Goal: Transaction & Acquisition: Purchase product/service

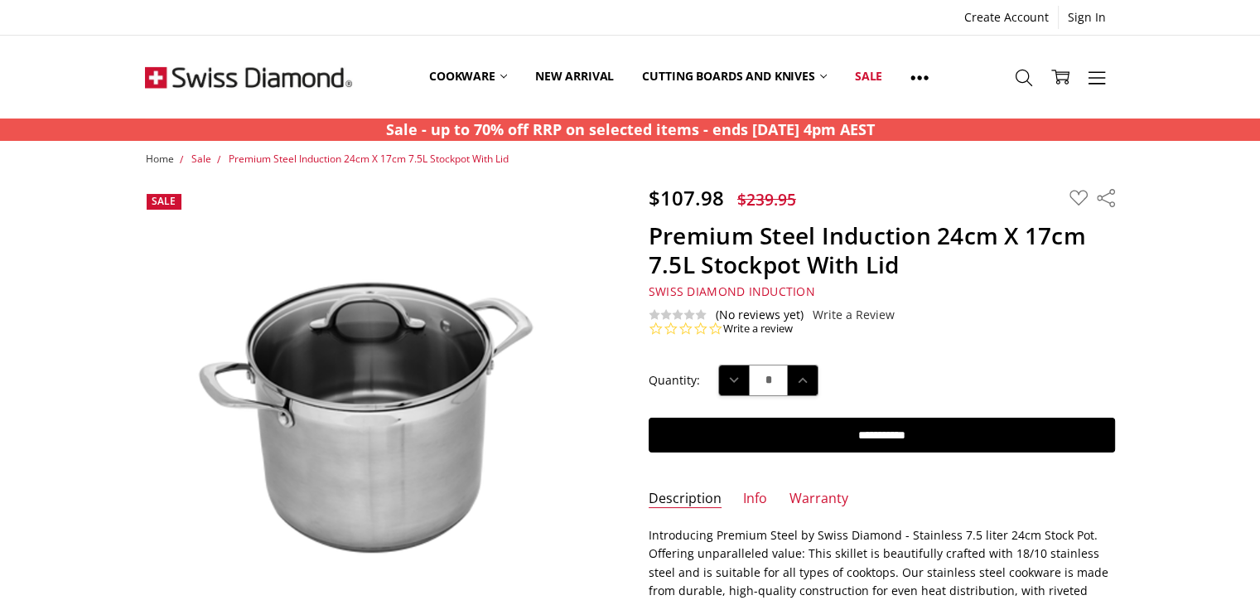
click at [156, 153] on span "Home" at bounding box center [159, 159] width 28 height 14
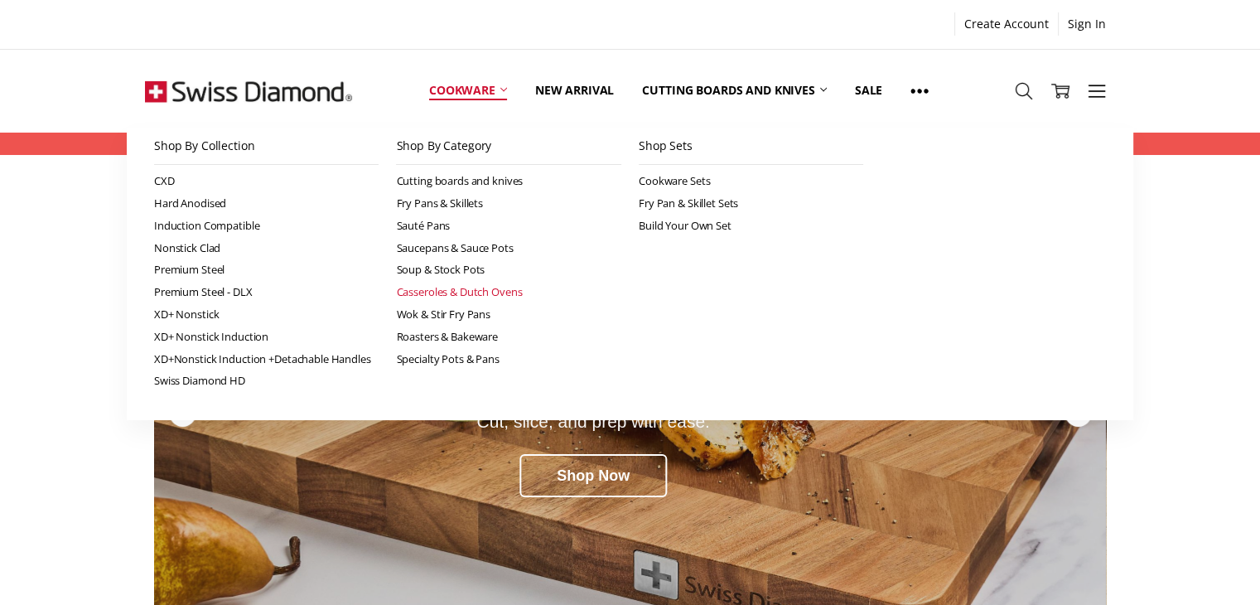
click at [453, 298] on link "Casseroles & Dutch Ovens" at bounding box center [508, 292] width 225 height 22
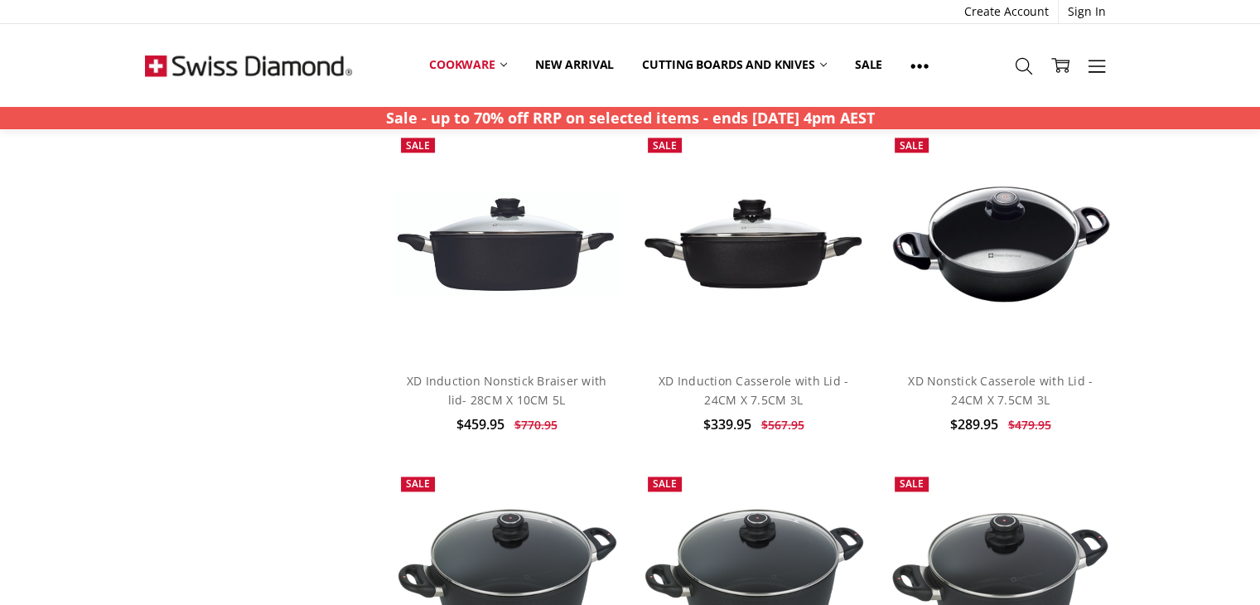
scroll to position [2286, 0]
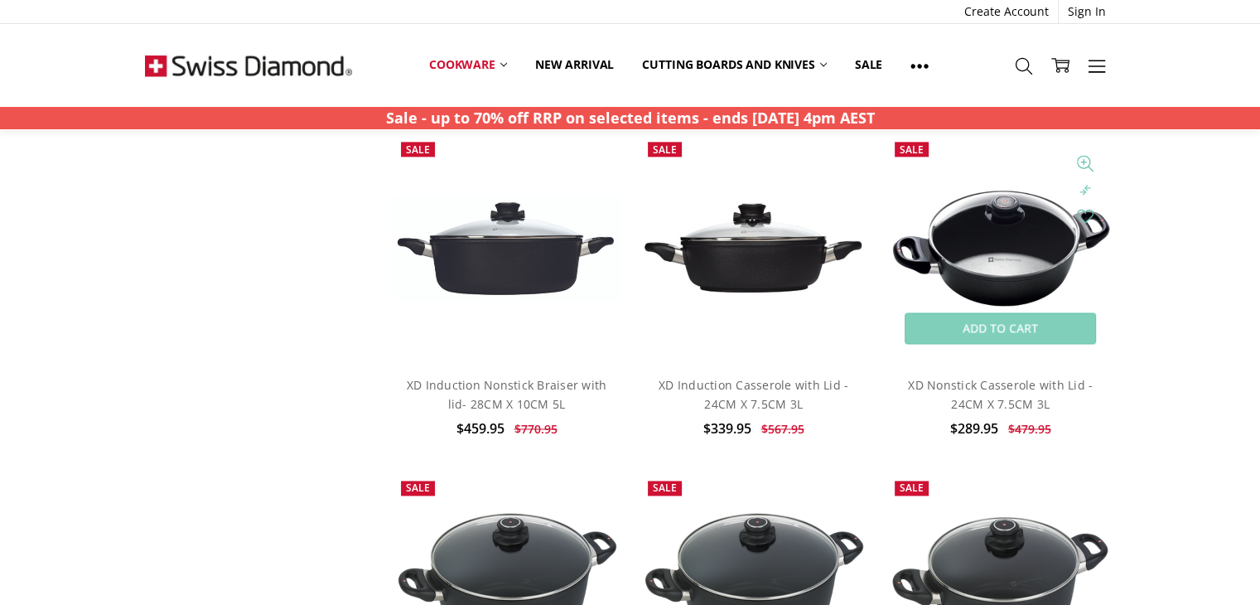
click at [993, 268] on img at bounding box center [1001, 248] width 229 height 125
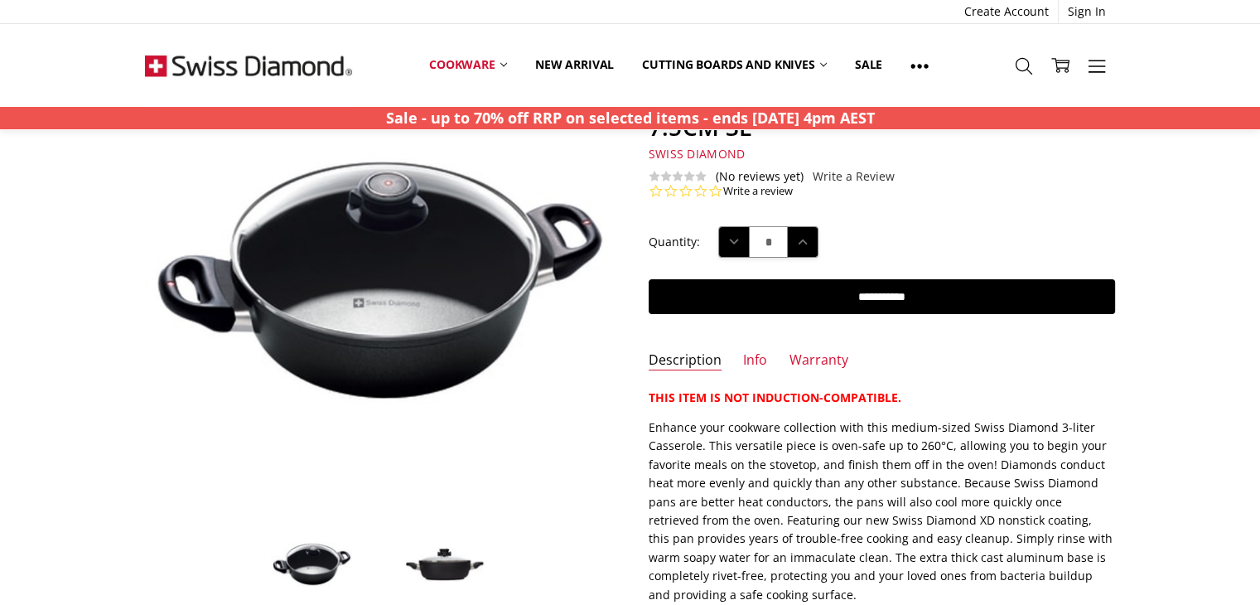
scroll to position [162, 0]
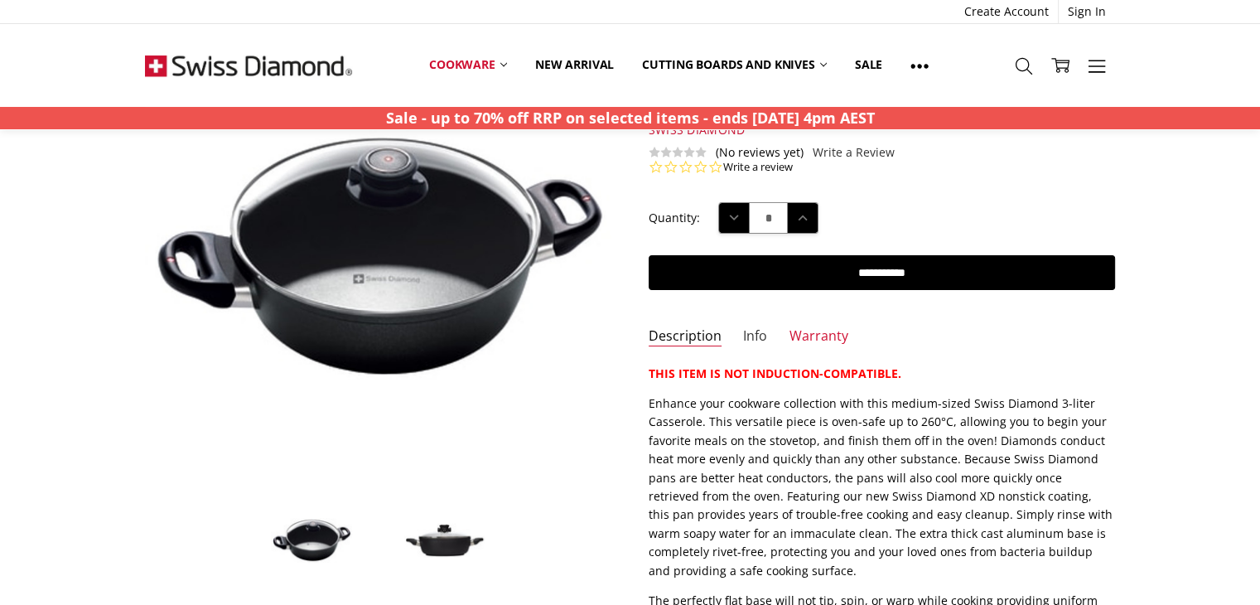
click at [745, 333] on link "Info" at bounding box center [755, 336] width 24 height 19
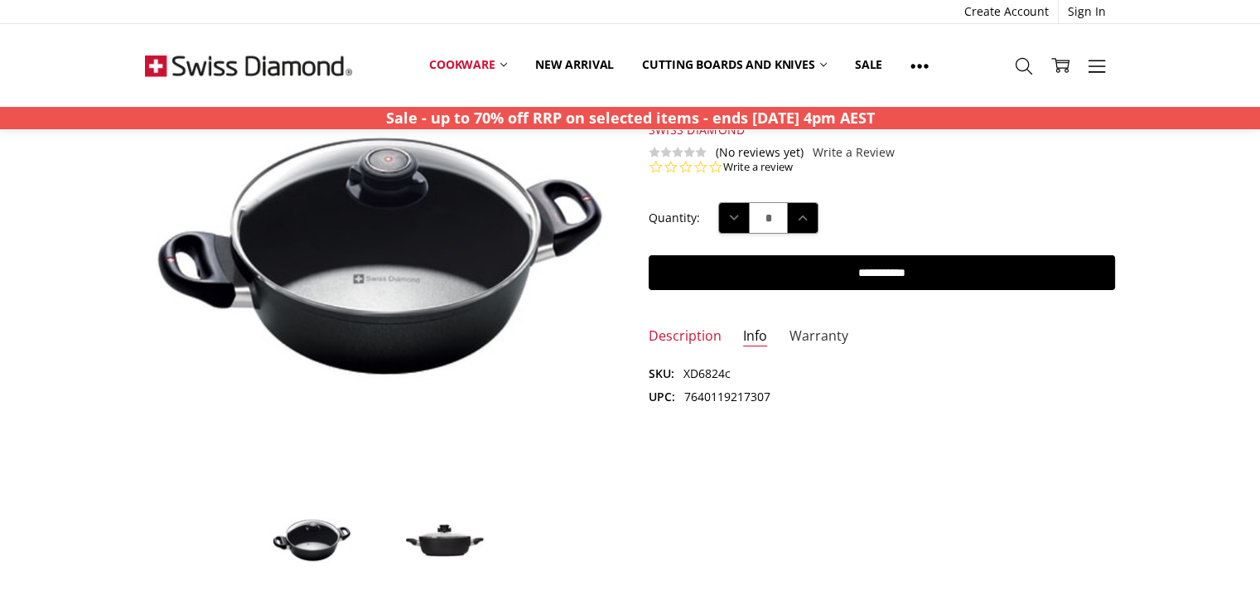
click at [800, 330] on link "Warranty" at bounding box center [819, 336] width 59 height 19
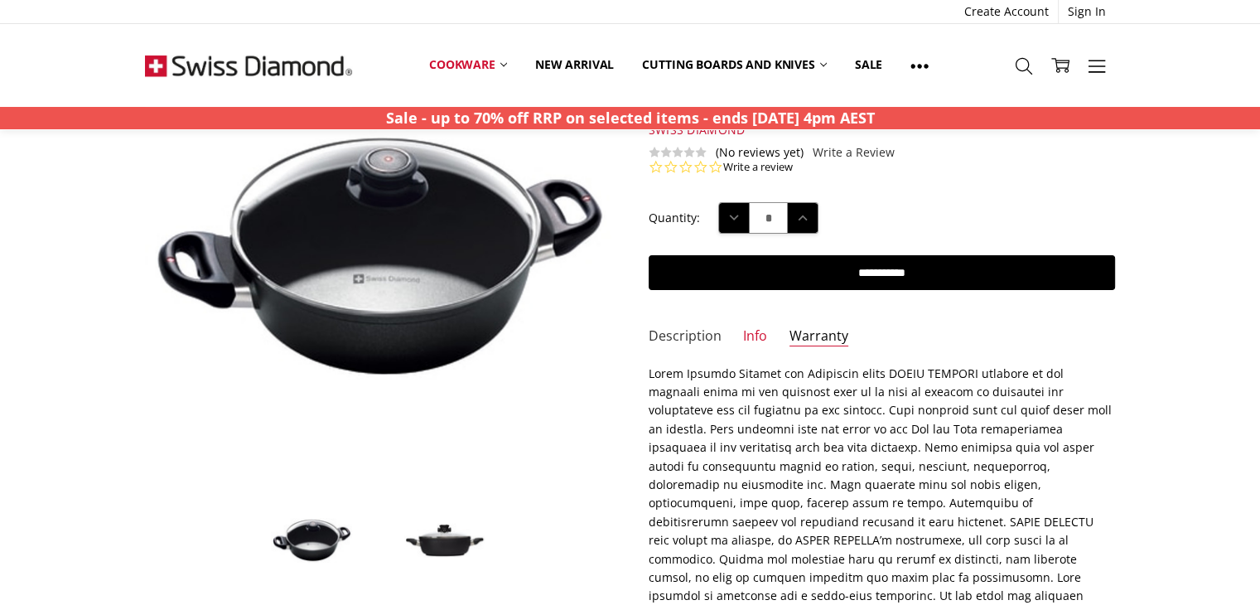
click at [696, 331] on link "Description" at bounding box center [685, 336] width 73 height 19
